Goal: Information Seeking & Learning: Understand process/instructions

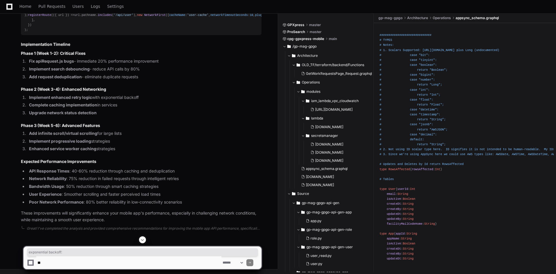
scroll to position [3582, 0]
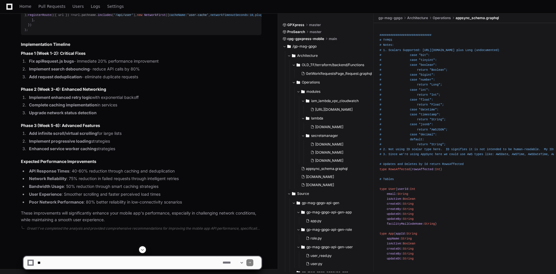
scroll to position [4710, 0]
drag, startPoint x: 286, startPoint y: 46, endPoint x: 290, endPoint y: 56, distance: 10.5
click at [286, 46] on span at bounding box center [284, 46] width 3 height 3
click at [286, 47] on span at bounding box center [284, 46] width 3 height 3
click at [290, 56] on span at bounding box center [289, 55] width 3 height 3
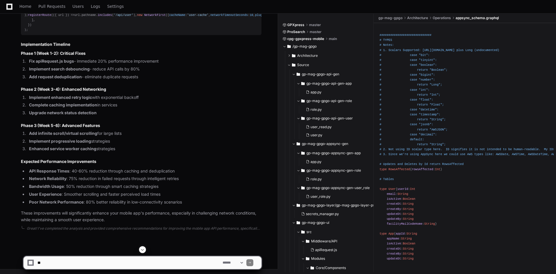
click at [290, 64] on span at bounding box center [289, 64] width 3 height 3
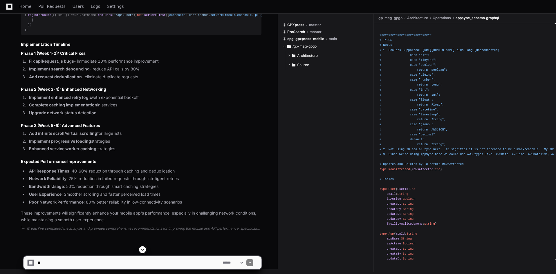
click at [290, 64] on span at bounding box center [289, 64] width 3 height 3
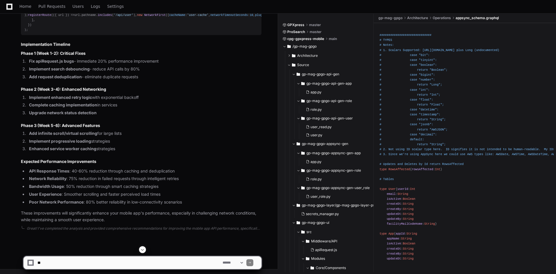
click at [294, 77] on button "gp-mag-gpgo-api-gen" at bounding box center [335, 74] width 87 height 9
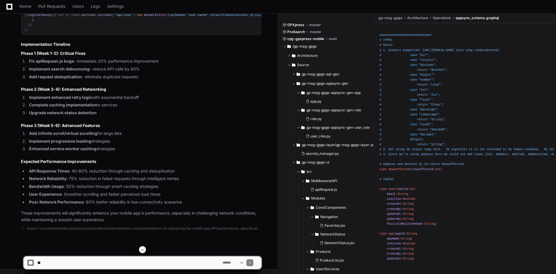
click at [293, 83] on span at bounding box center [293, 83] width 3 height 3
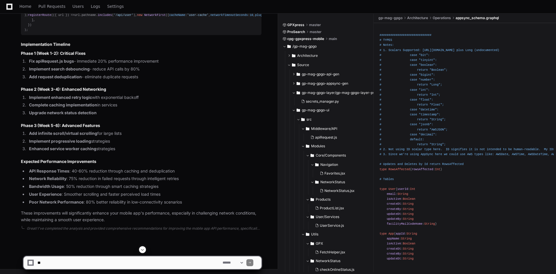
click at [295, 94] on span at bounding box center [293, 92] width 3 height 3
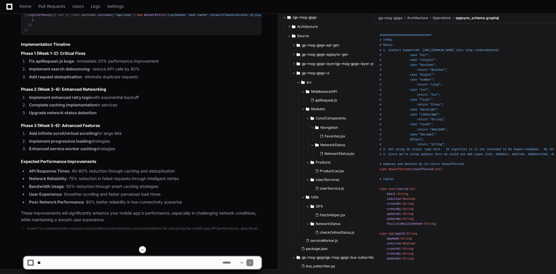
scroll to position [35, 0]
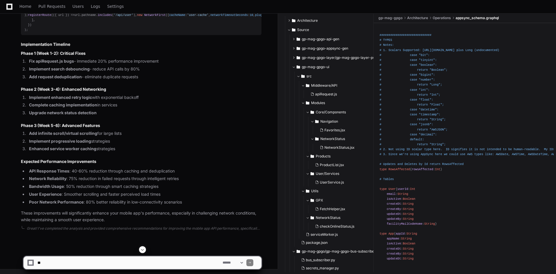
click at [295, 253] on div at bounding box center [346, 261] width 136 height 28
click at [294, 252] on div at bounding box center [346, 261] width 136 height 28
click at [294, 253] on div at bounding box center [346, 261] width 136 height 28
